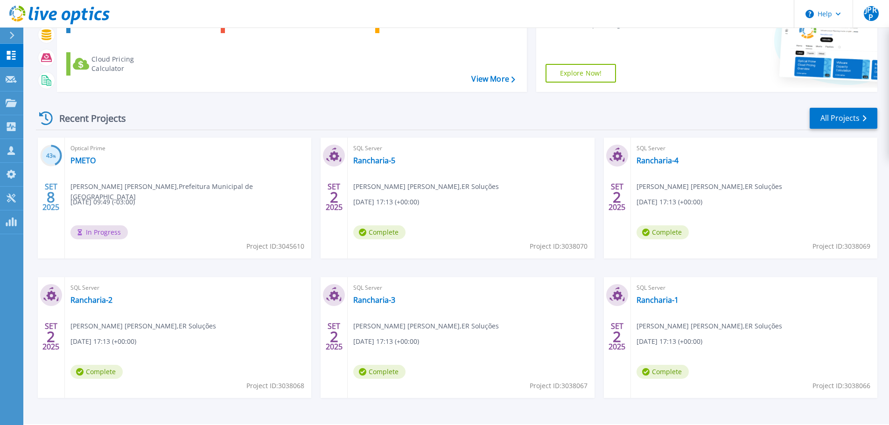
scroll to position [131, 0]
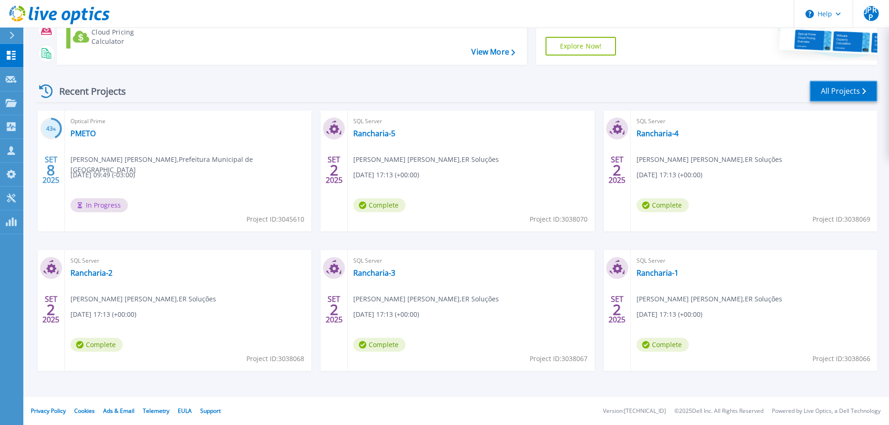
click at [833, 90] on link "All Projects" at bounding box center [844, 91] width 68 height 21
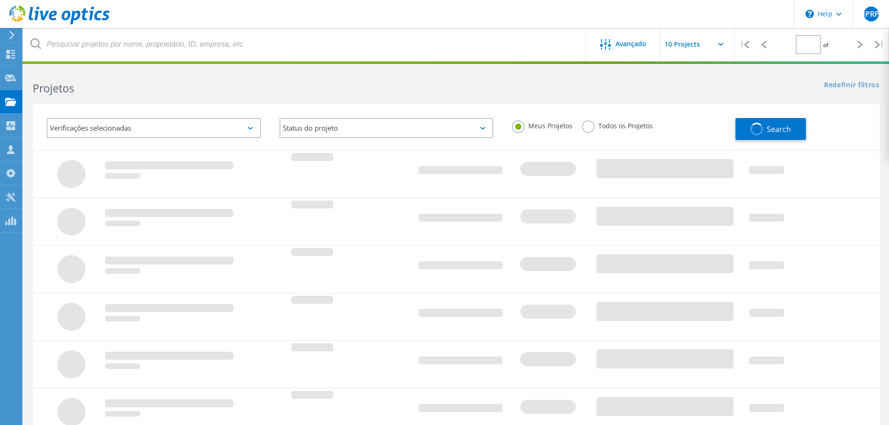
type input "1"
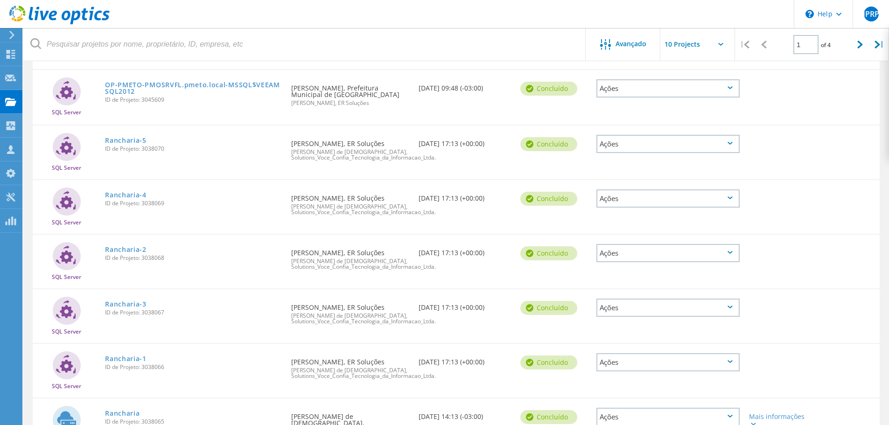
scroll to position [233, 0]
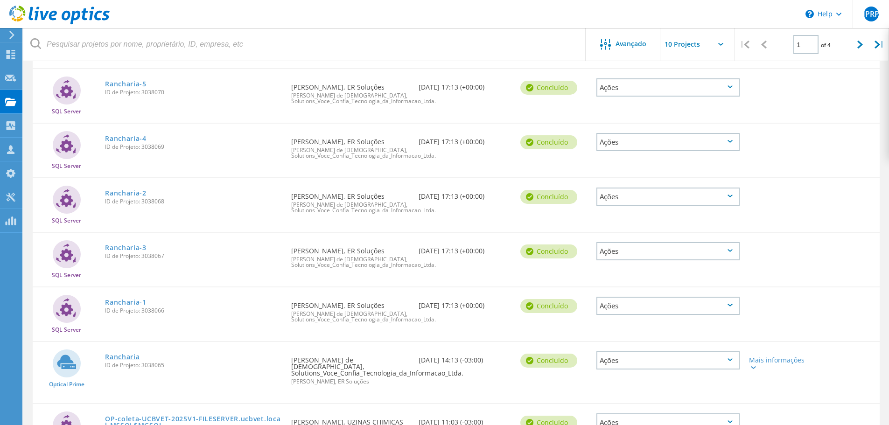
click at [128, 358] on link "Rancharia" at bounding box center [122, 357] width 35 height 7
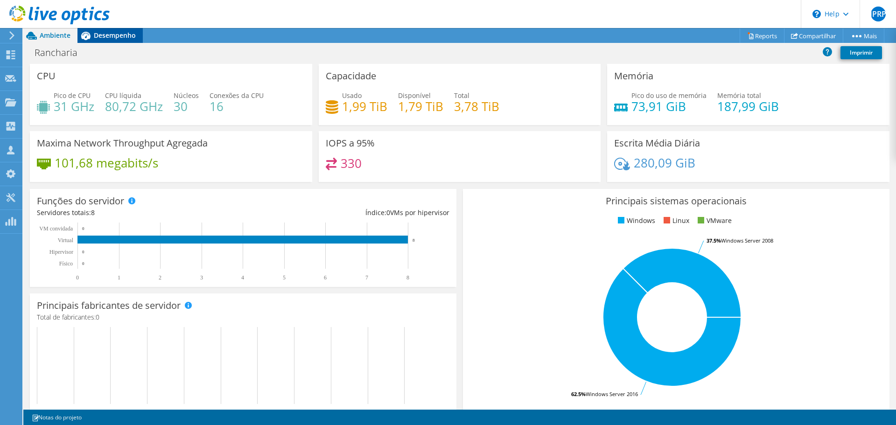
click at [105, 35] on span "Desempenho" at bounding box center [115, 35] width 42 height 9
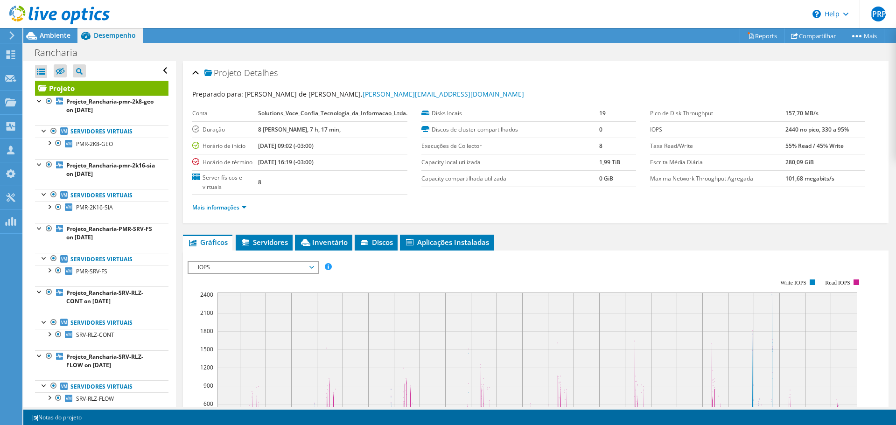
click at [49, 29] on div at bounding box center [55, 15] width 110 height 31
click at [57, 39] on span "Ambiente" at bounding box center [55, 35] width 31 height 9
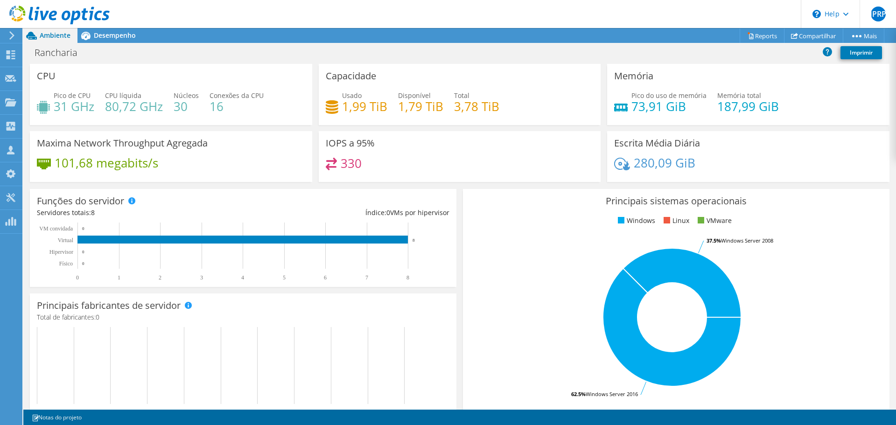
scroll to position [187, 0]
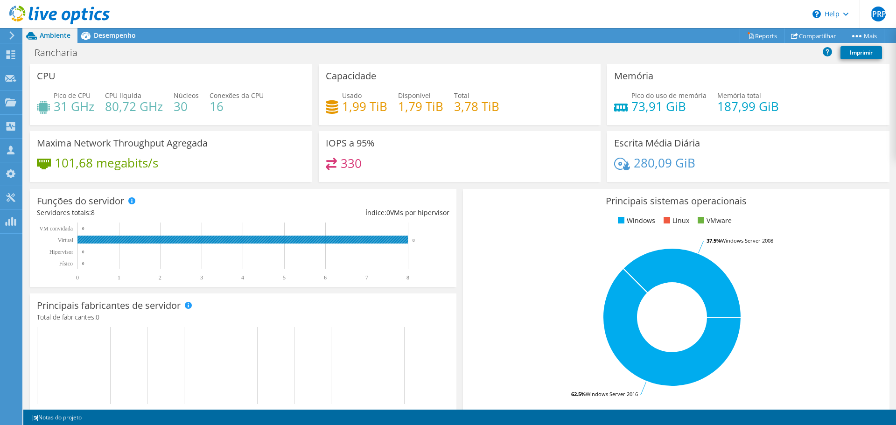
drag, startPoint x: 411, startPoint y: 240, endPoint x: 427, endPoint y: 241, distance: 15.9
click at [427, 241] on rect at bounding box center [239, 252] width 404 height 58
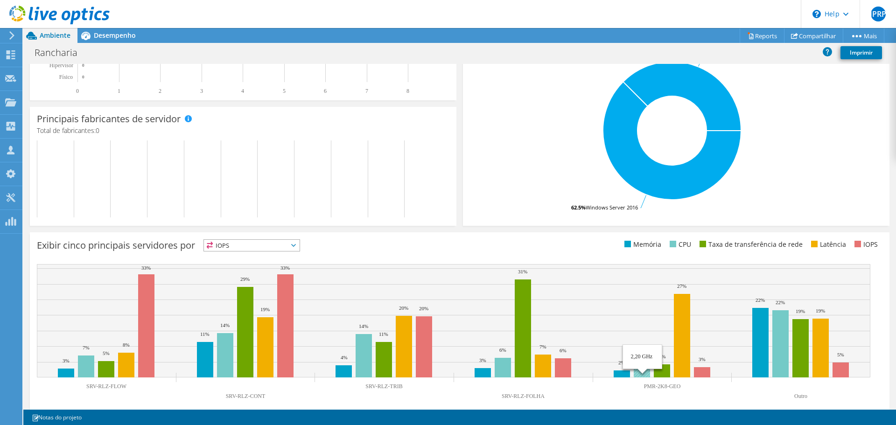
scroll to position [0, 0]
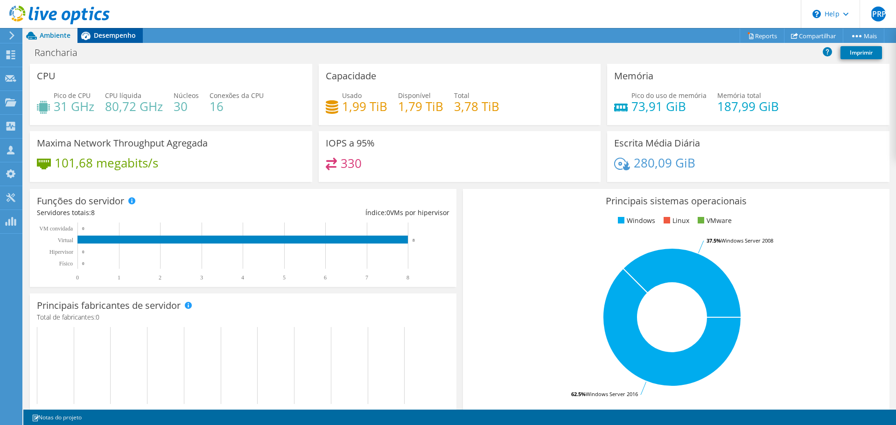
click at [91, 34] on icon at bounding box center [85, 36] width 16 height 16
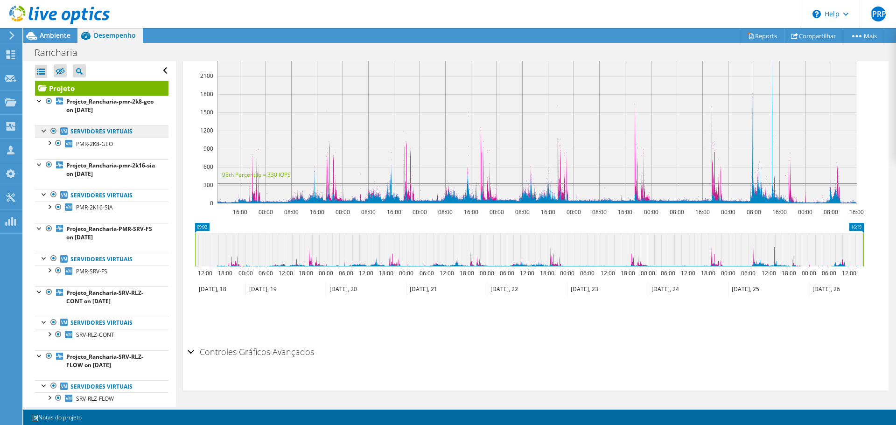
click at [80, 132] on link "Servidores virtuais" at bounding box center [102, 132] width 134 height 12
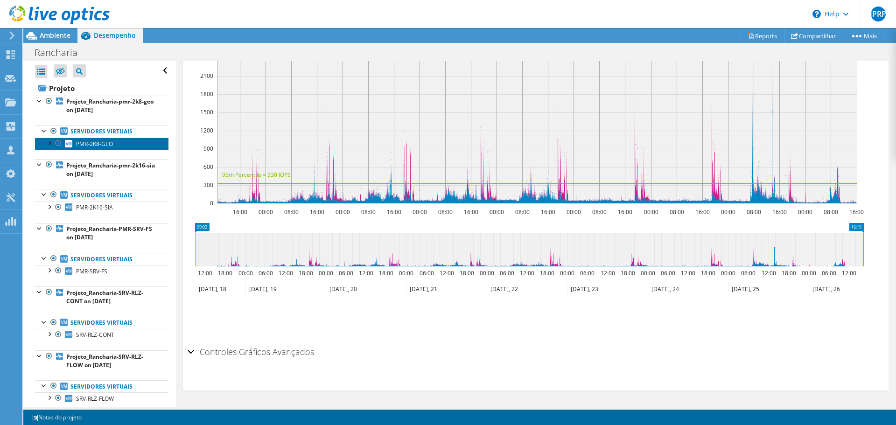
click at [79, 143] on span "PMR-2K8-GEO" at bounding box center [94, 144] width 37 height 8
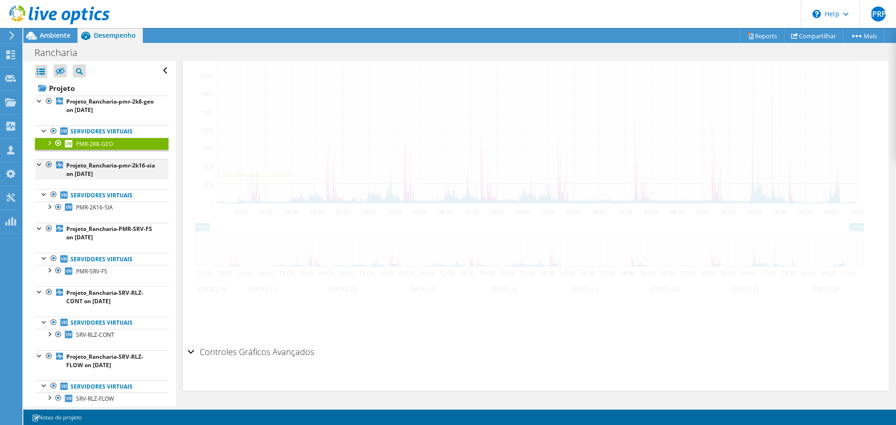
click at [39, 163] on div at bounding box center [39, 163] width 9 height 9
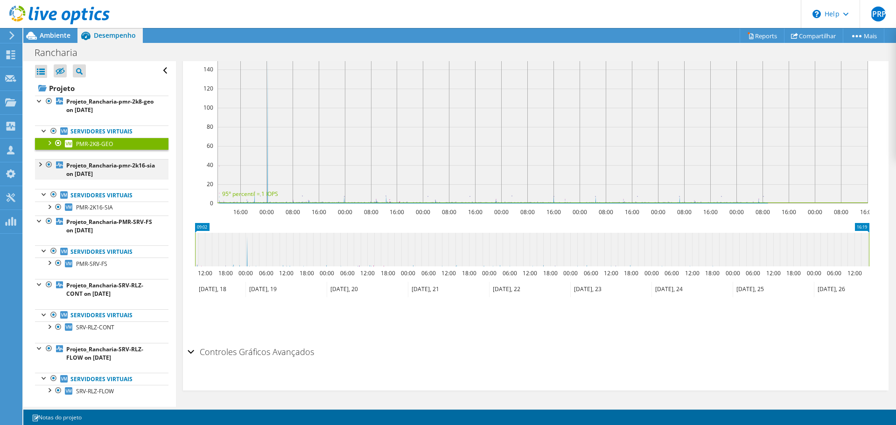
scroll to position [222, 0]
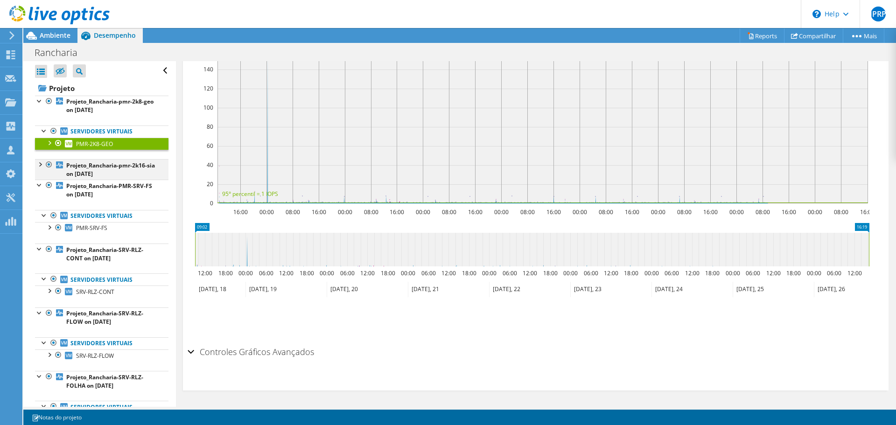
click at [41, 163] on div at bounding box center [39, 163] width 9 height 9
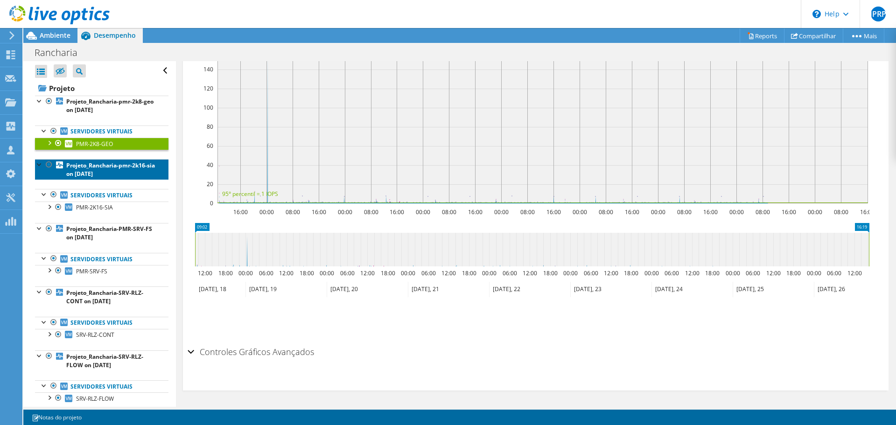
click at [117, 169] on b "Projeto_Rancharia-pmr-2k16-sia on 9/2/2025" at bounding box center [110, 170] width 89 height 16
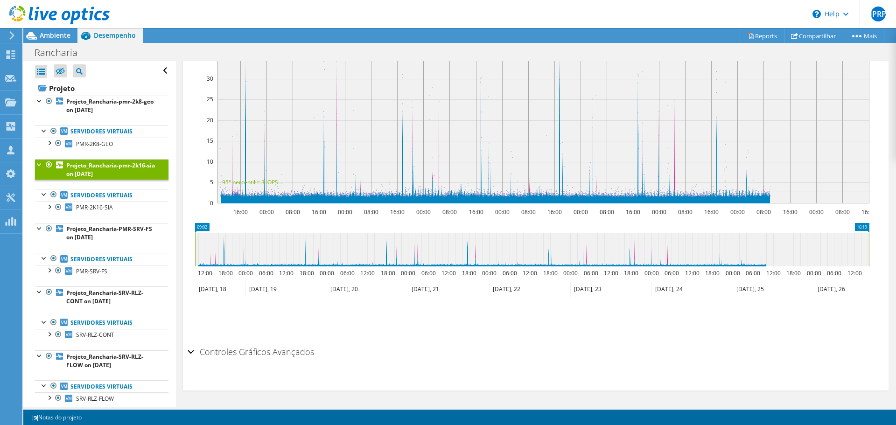
scroll to position [220, 0]
click at [44, 130] on div at bounding box center [44, 130] width 9 height 9
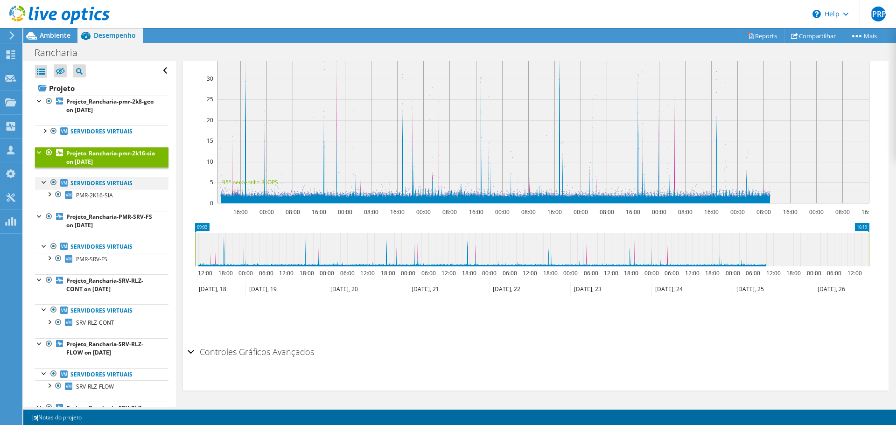
click at [42, 181] on div at bounding box center [44, 181] width 9 height 9
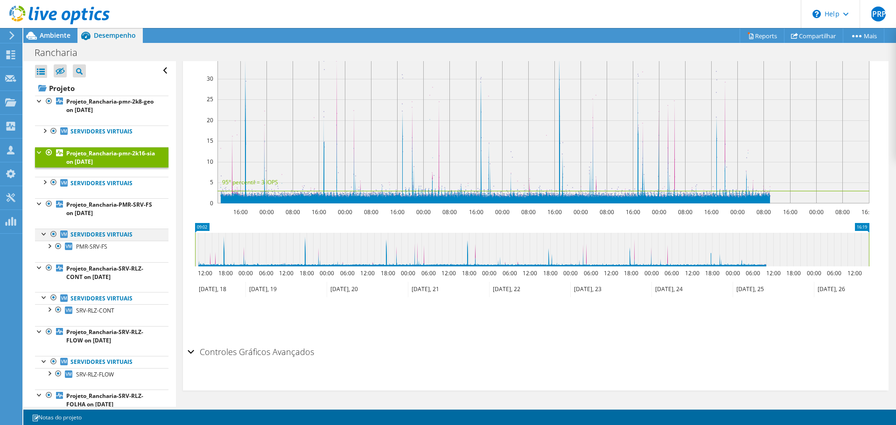
click at [42, 233] on div at bounding box center [44, 233] width 9 height 9
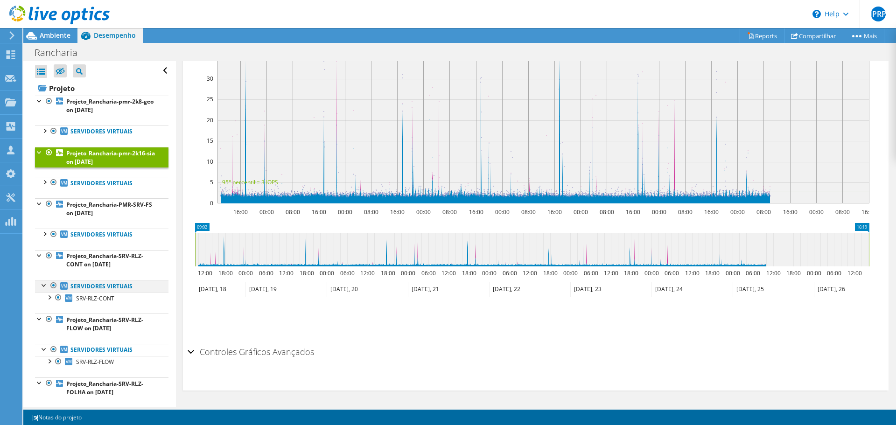
click at [44, 285] on div at bounding box center [44, 284] width 9 height 9
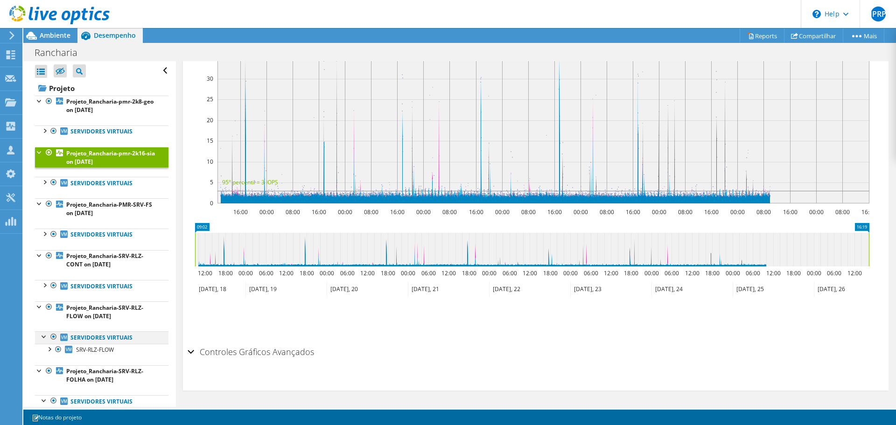
click at [43, 338] on div at bounding box center [44, 335] width 9 height 9
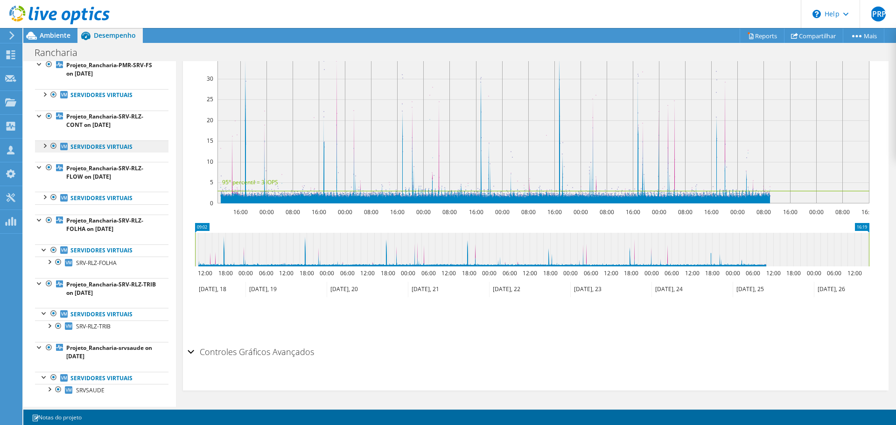
scroll to position [140, 0]
click at [43, 250] on div at bounding box center [44, 247] width 9 height 9
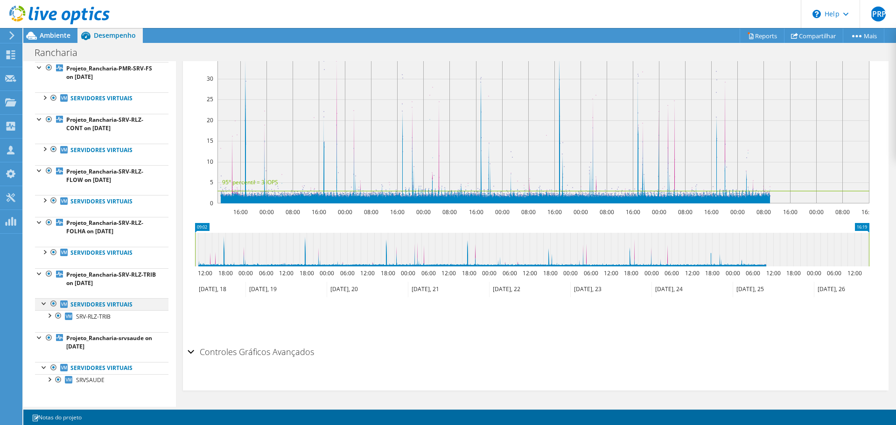
click at [43, 304] on div at bounding box center [44, 302] width 9 height 9
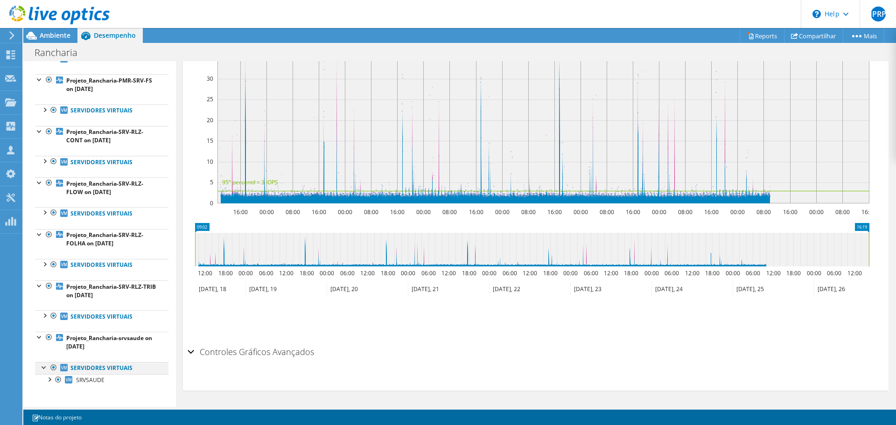
click at [42, 370] on div at bounding box center [44, 366] width 9 height 9
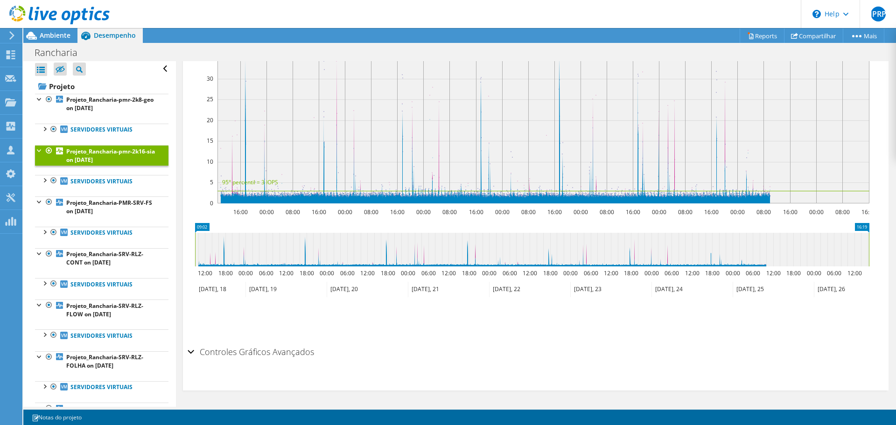
scroll to position [0, 0]
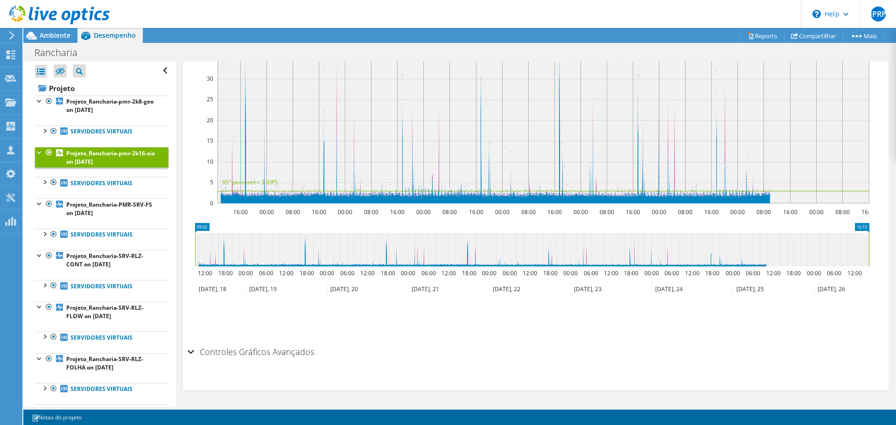
click at [40, 154] on div at bounding box center [39, 151] width 9 height 9
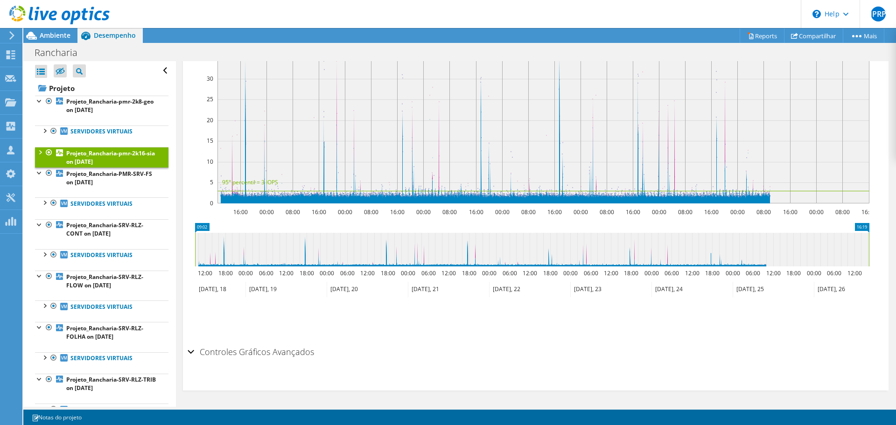
click at [40, 154] on div at bounding box center [39, 151] width 9 height 9
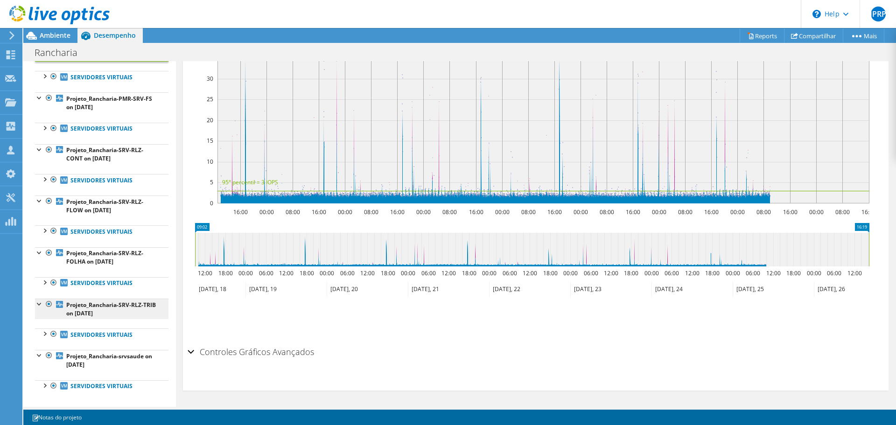
scroll to position [112, 0]
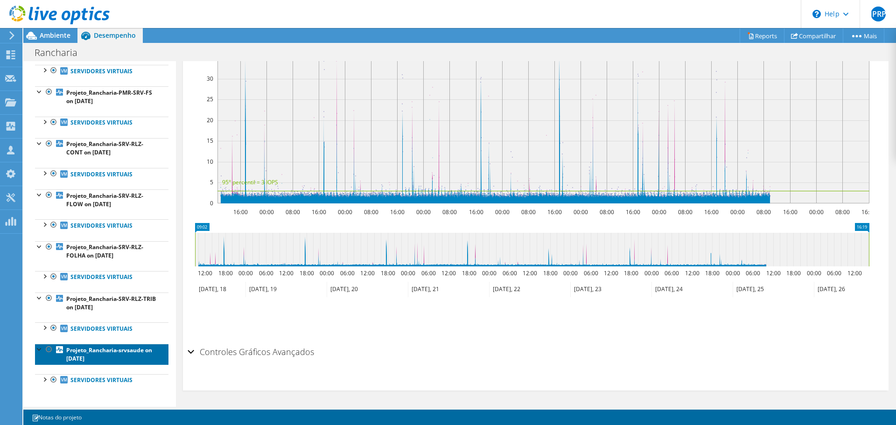
click at [94, 355] on b "Projeto_Rancharia-srvsaude on 9/2/2025" at bounding box center [109, 354] width 86 height 16
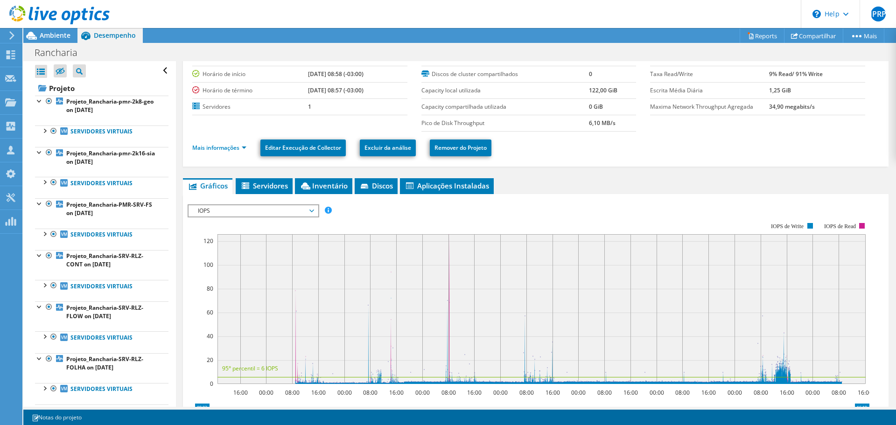
scroll to position [0, 0]
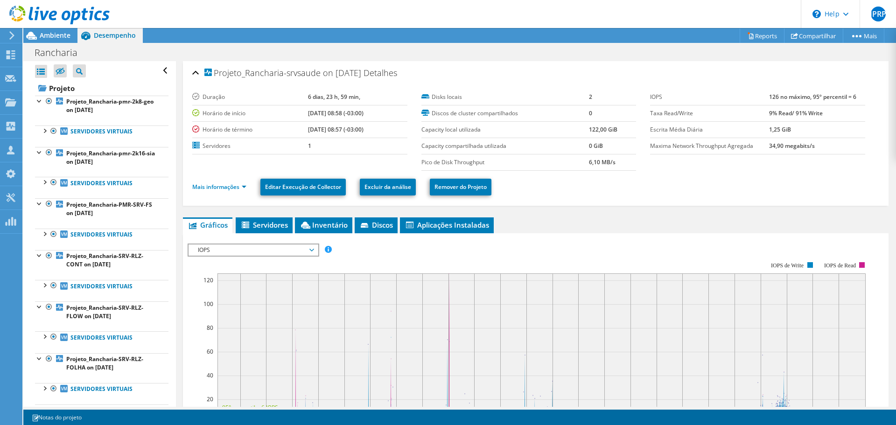
click at [578, 195] on ul "Mais informações Editar Execução de Collector Excluir da análise Remover do Pro…" at bounding box center [535, 185] width 687 height 19
click at [57, 88] on link "Projeto" at bounding box center [102, 88] width 134 height 15
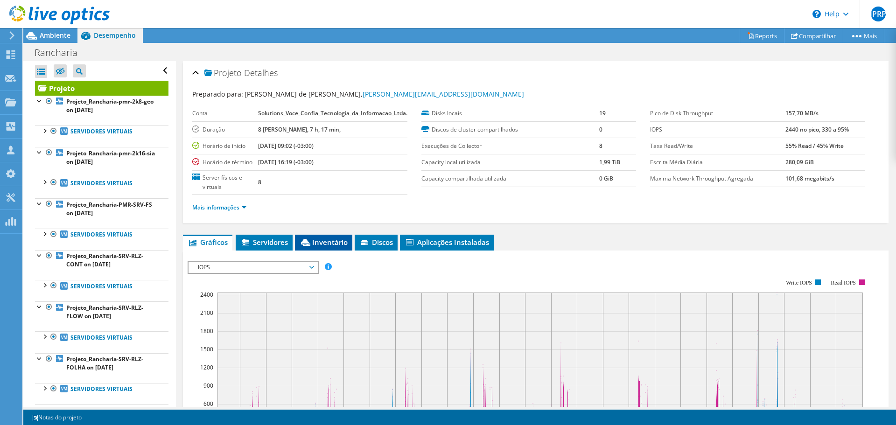
click at [316, 246] on span "Inventário" at bounding box center [324, 242] width 48 height 9
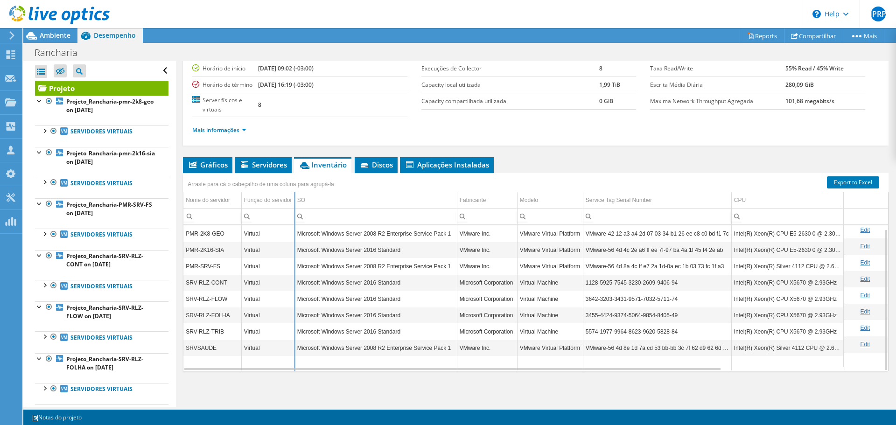
drag, startPoint x: 301, startPoint y: 199, endPoint x: 293, endPoint y: 199, distance: 7.9
click at [293, 199] on div "Arraste para cá o cabeçalho de uma coluna para agrupá-la Nome do servidor Funçã…" at bounding box center [536, 272] width 706 height 198
drag, startPoint x: 456, startPoint y: 199, endPoint x: 448, endPoint y: 199, distance: 8.4
click at [448, 199] on div "Arraste para cá o cabeçalho de uma coluna para agrupá-la Nome do servidor Funçã…" at bounding box center [536, 272] width 706 height 198
drag, startPoint x: 519, startPoint y: 196, endPoint x: 509, endPoint y: 196, distance: 9.3
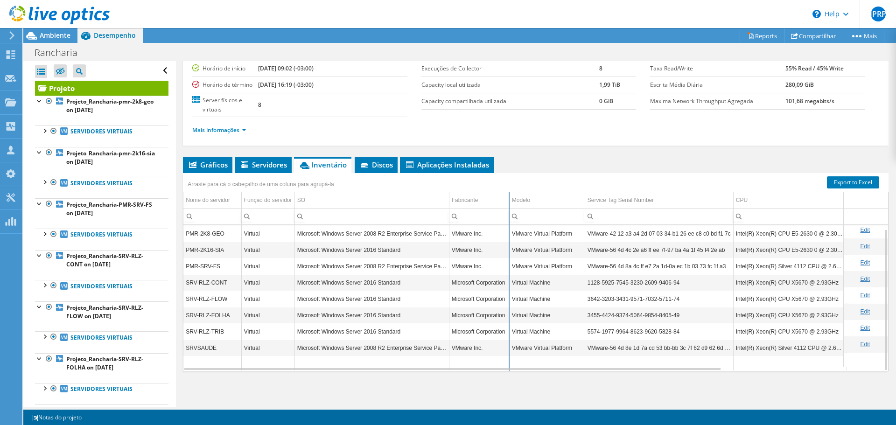
click at [509, 196] on div "Arraste para cá o cabeçalho de uma coluna para agrupá-la Nome do servidor Funçã…" at bounding box center [536, 272] width 706 height 198
click at [502, 390] on div "Gráficos Servidores Inventário Hipervisor Discos Discos de cluster IOPS" at bounding box center [536, 273] width 706 height 233
click at [48, 38] on span "Ambiente" at bounding box center [55, 35] width 31 height 9
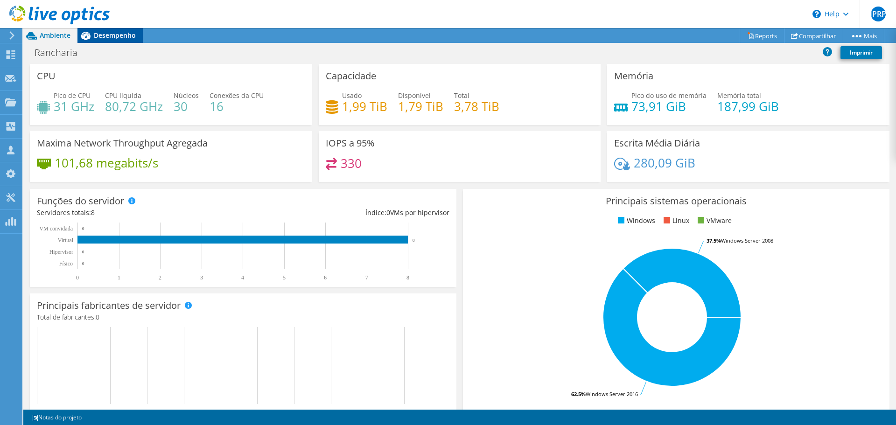
click at [116, 36] on span "Desempenho" at bounding box center [115, 35] width 42 height 9
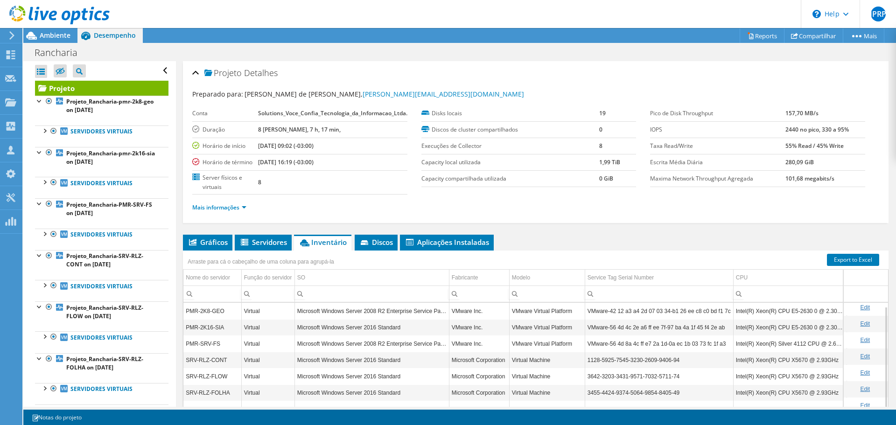
click at [242, 210] on li "Mais informações" at bounding box center [222, 208] width 60 height 10
click at [243, 211] on link "Mais informações" at bounding box center [219, 208] width 54 height 8
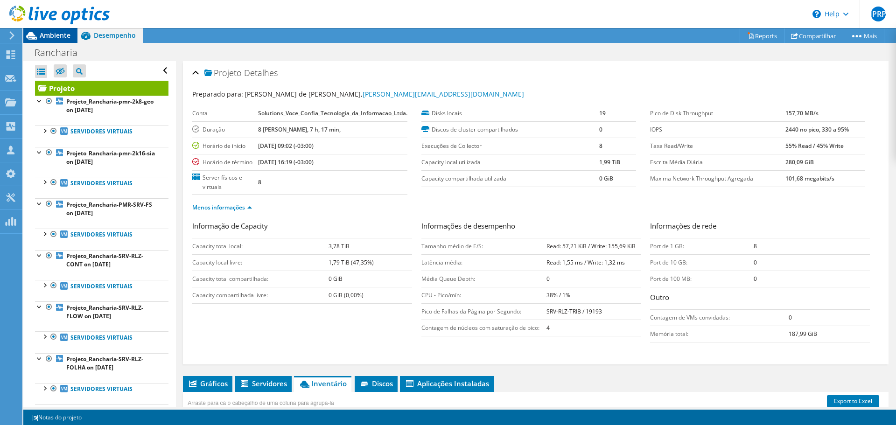
click at [54, 37] on span "Ambiente" at bounding box center [55, 35] width 31 height 9
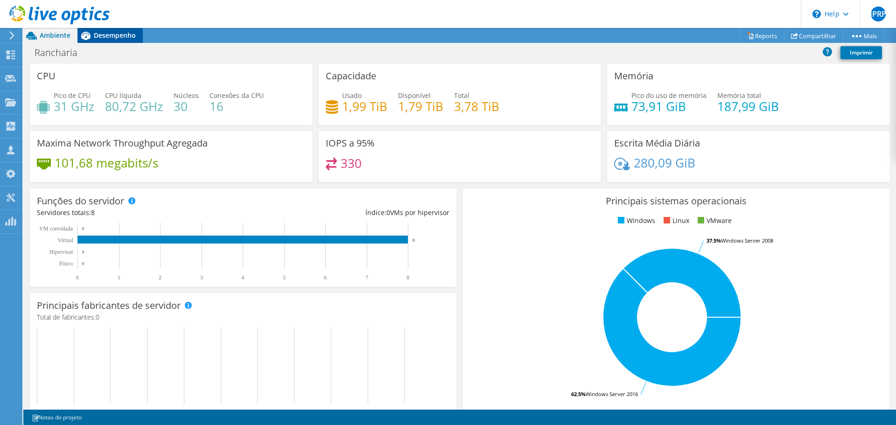
click at [109, 37] on span "Desempenho" at bounding box center [115, 35] width 42 height 9
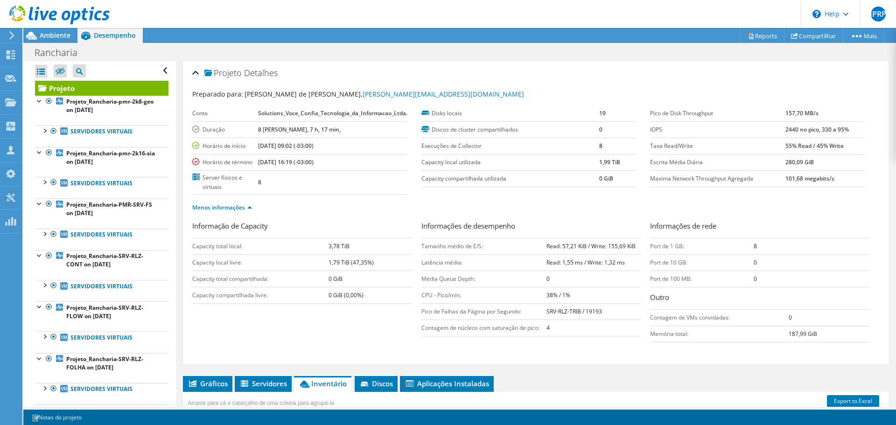
click at [44, 10] on icon at bounding box center [59, 15] width 100 height 19
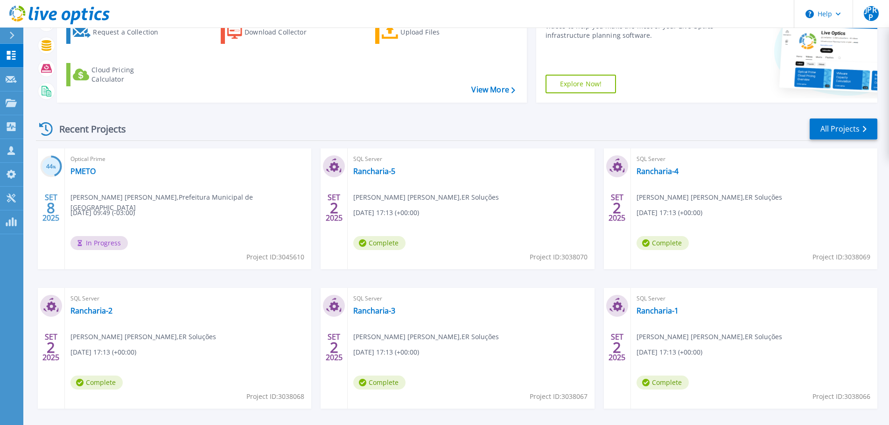
scroll to position [131, 0]
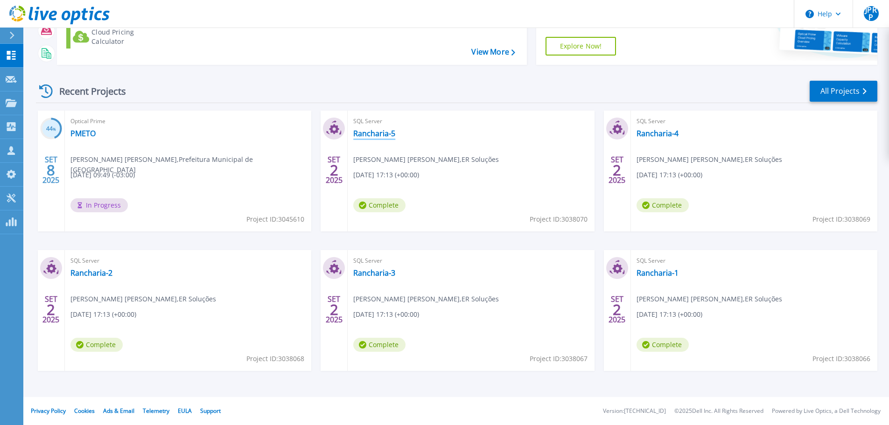
click at [369, 132] on link "Rancharia-5" at bounding box center [374, 133] width 42 height 9
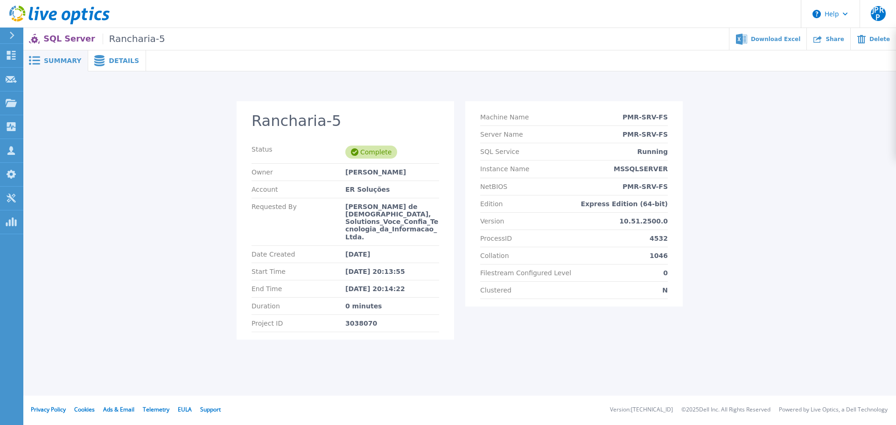
click at [769, 268] on div "Rancharia-5 Status Complete Owner João Paulo Romão Pratali Account ER Soluções …" at bounding box center [459, 226] width 855 height 250
click at [113, 63] on span "Details" at bounding box center [124, 60] width 30 height 7
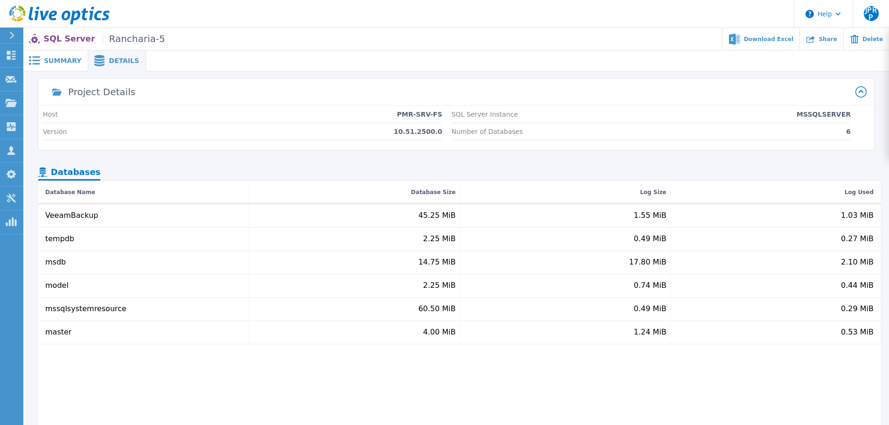
click at [60, 9] on icon at bounding box center [59, 15] width 100 height 19
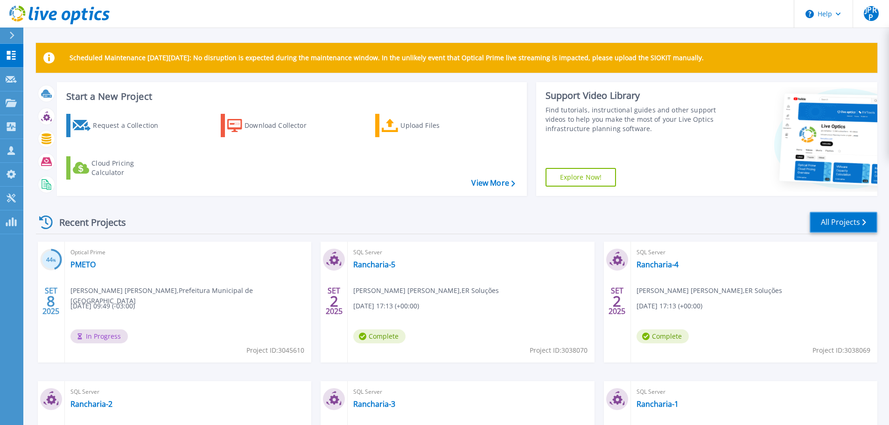
click at [857, 222] on link "All Projects" at bounding box center [844, 222] width 68 height 21
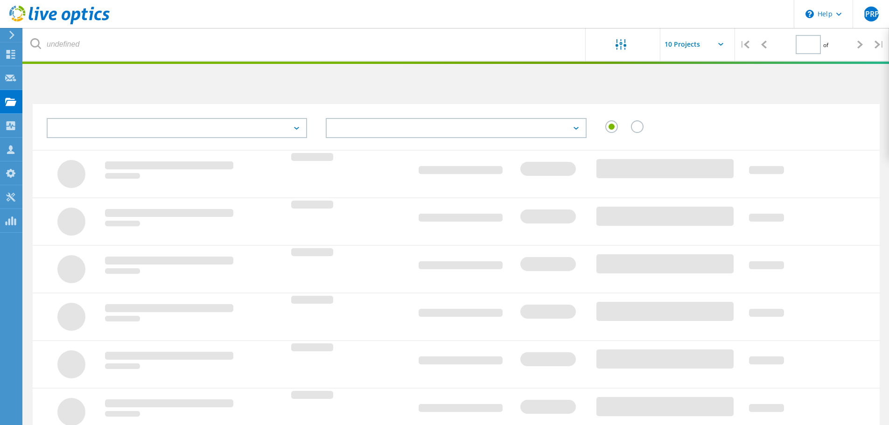
type input "1"
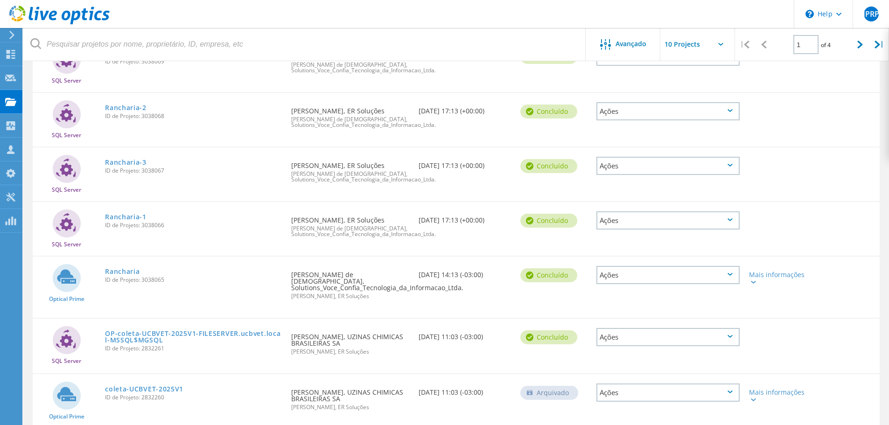
scroll to position [327, 0]
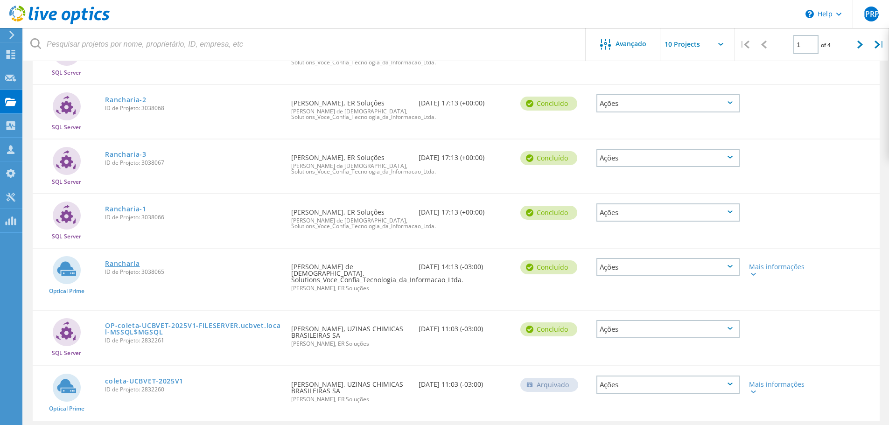
click at [125, 266] on link "Rancharia" at bounding box center [122, 263] width 35 height 7
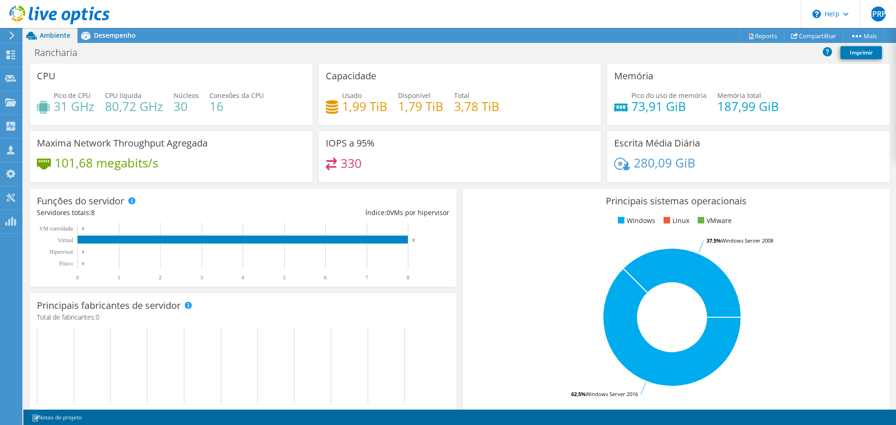
click at [467, 56] on div "Rancharia Imprimir" at bounding box center [459, 52] width 873 height 17
